Goal: Information Seeking & Learning: Learn about a topic

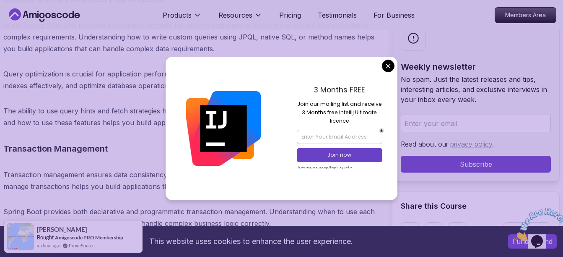
scroll to position [7256, 0]
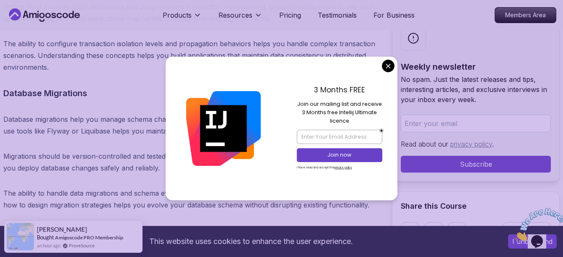
click at [382, 70] on div "3 Months FREE Join our mailing list and receive 3 Months free Intellij Ultimate…" at bounding box center [340, 128] width 116 height 143
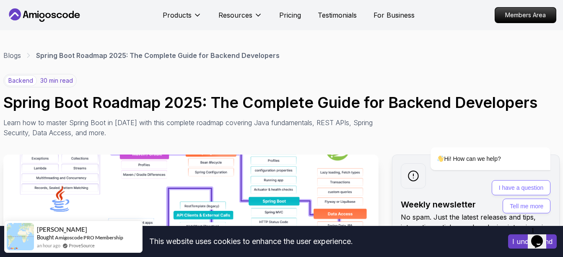
scroll to position [154, 0]
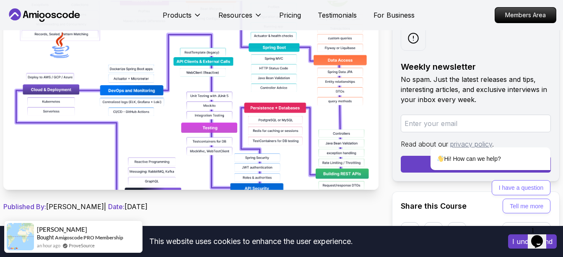
click at [261, 107] on img at bounding box center [190, 95] width 375 height 189
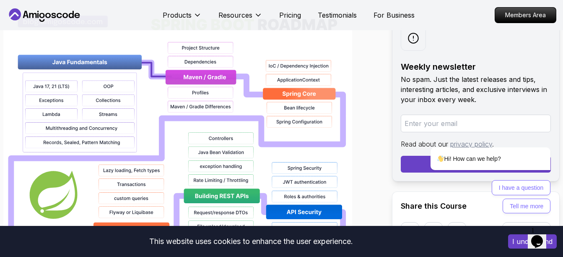
scroll to position [646, 0]
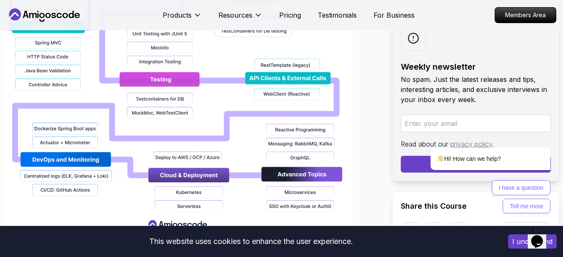
scroll to position [950, 0]
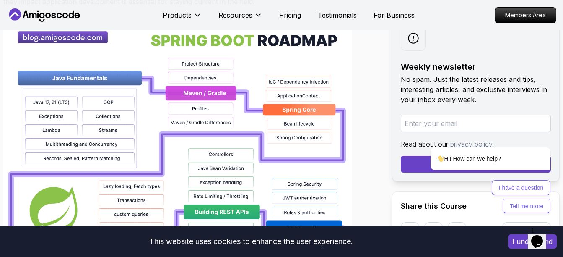
scroll to position [618, 0]
